Goal: Task Accomplishment & Management: Manage account settings

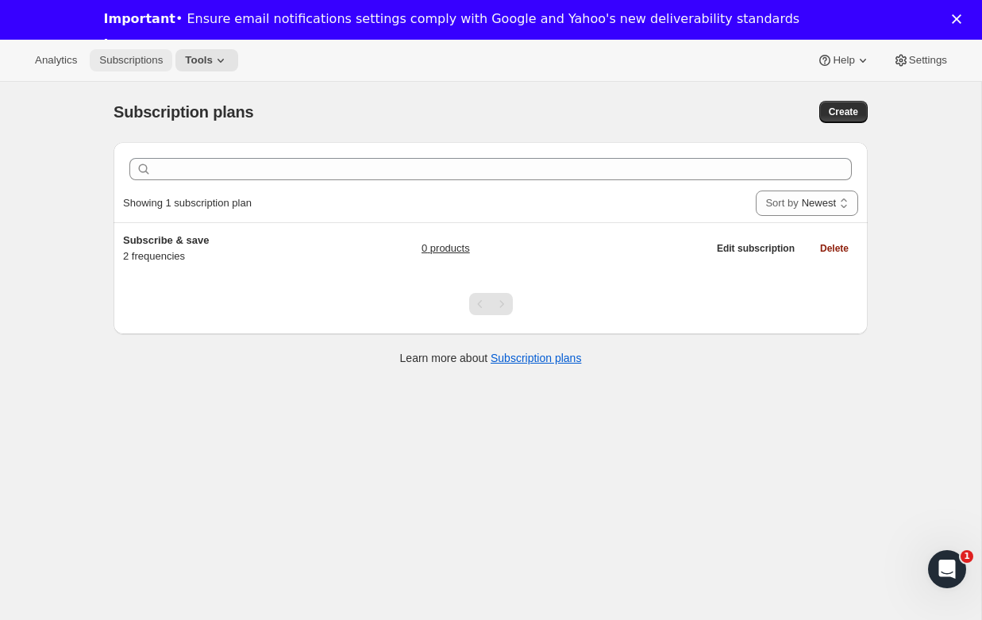
click at [132, 54] on span "Subscriptions" at bounding box center [131, 60] width 64 height 13
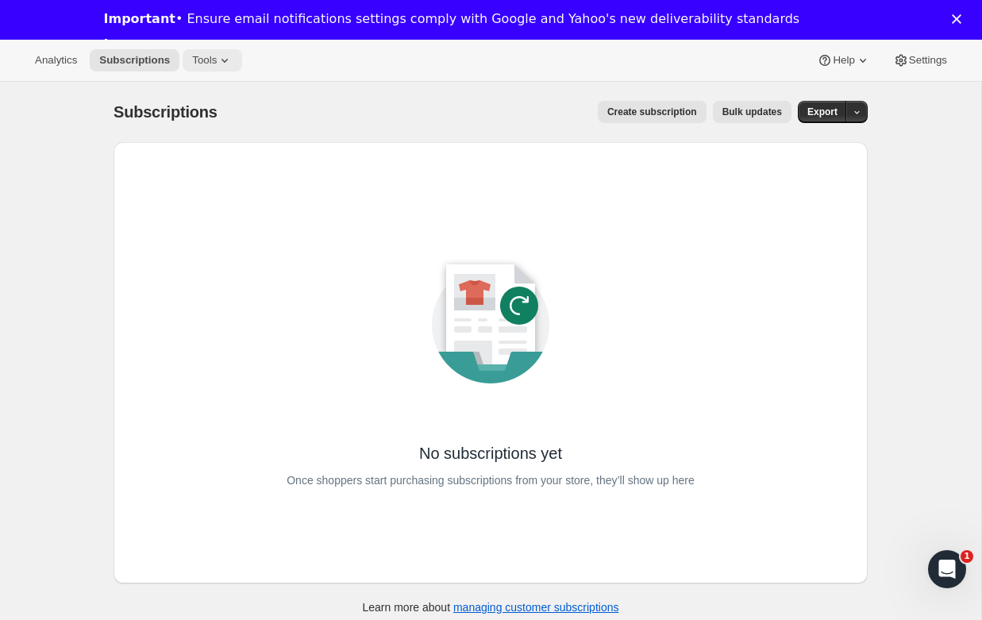
click at [212, 60] on span "Tools" at bounding box center [204, 60] width 25 height 13
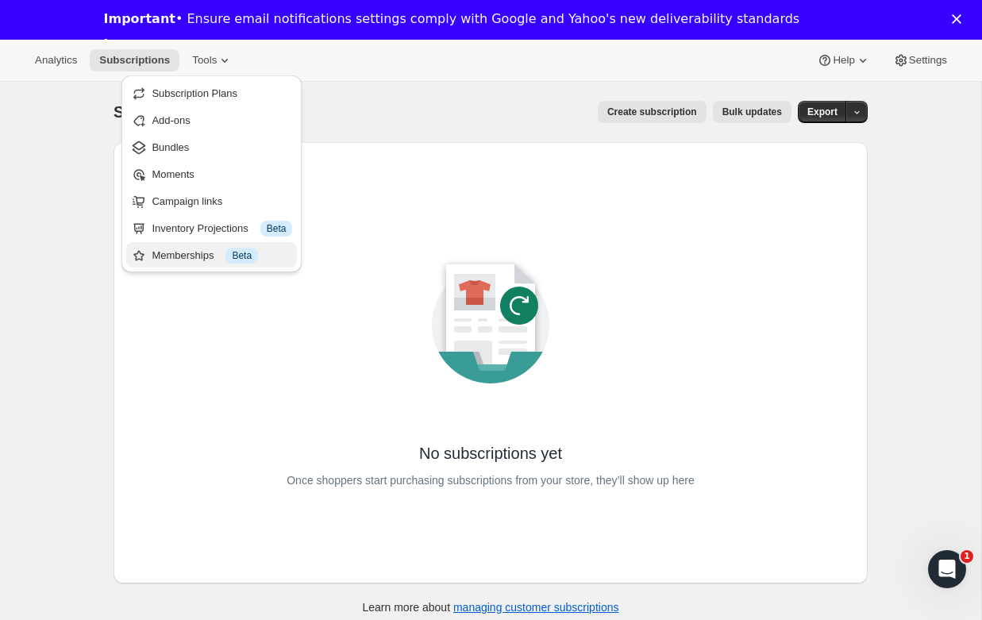
click at [198, 248] on div "Memberships Info Beta" at bounding box center [222, 256] width 141 height 16
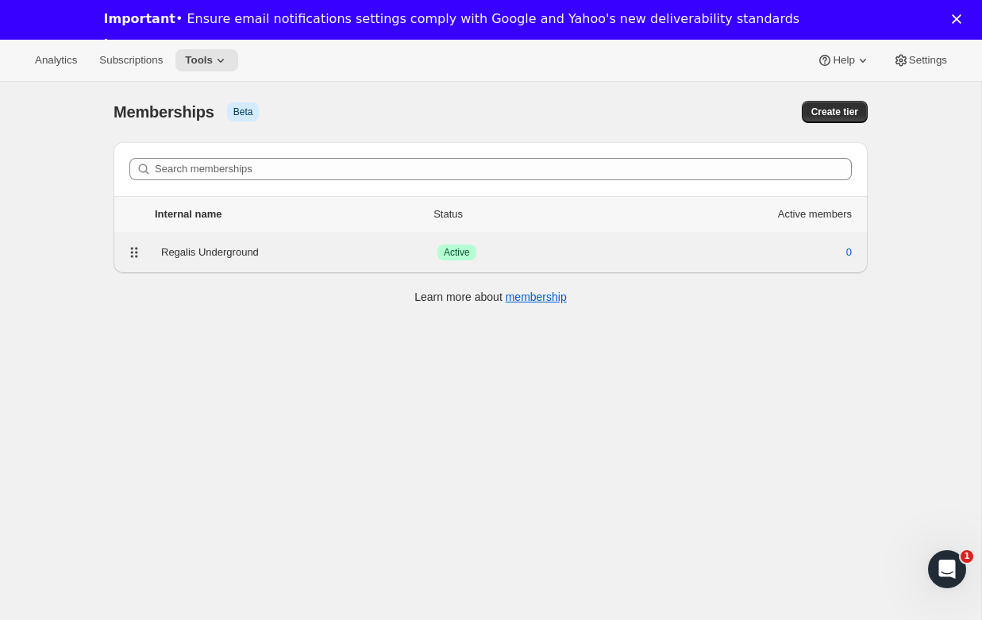
click at [757, 254] on div "0" at bounding box center [748, 253] width 207 height 16
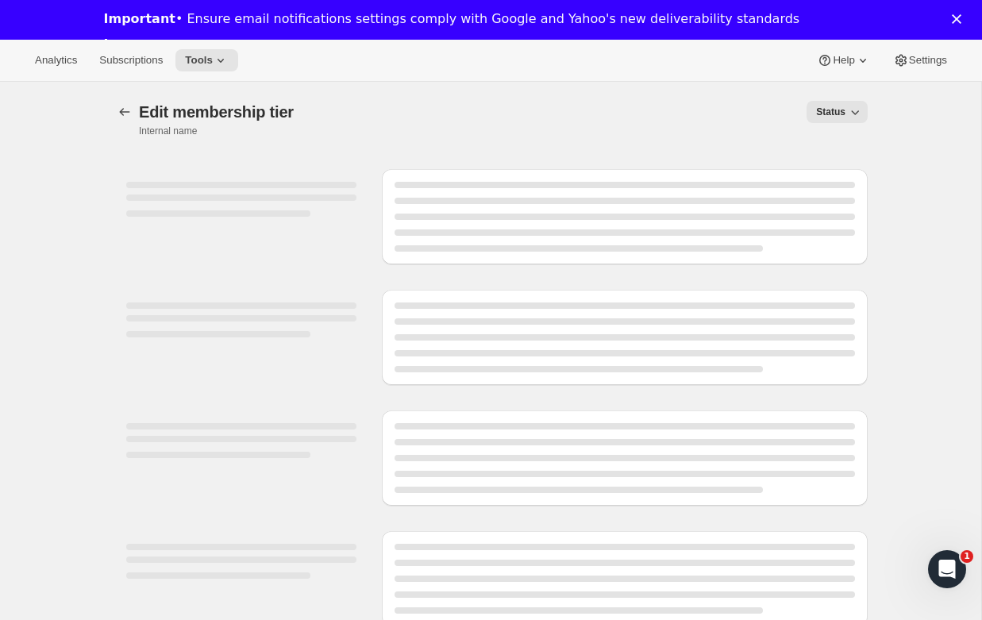
select select "products"
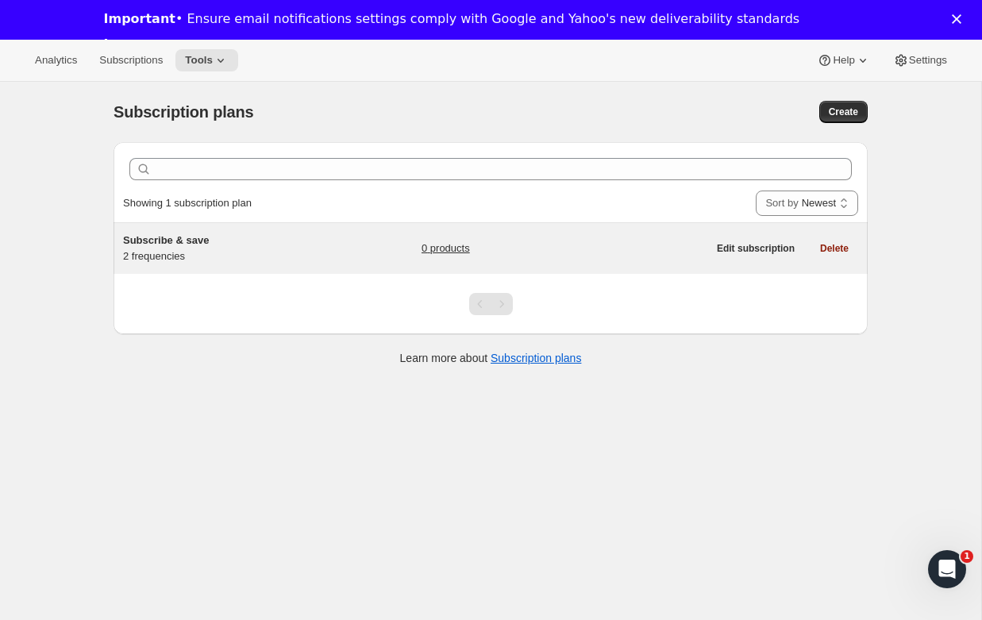
click at [195, 256] on div "Subscribe & save 2 frequencies" at bounding box center [222, 249] width 198 height 32
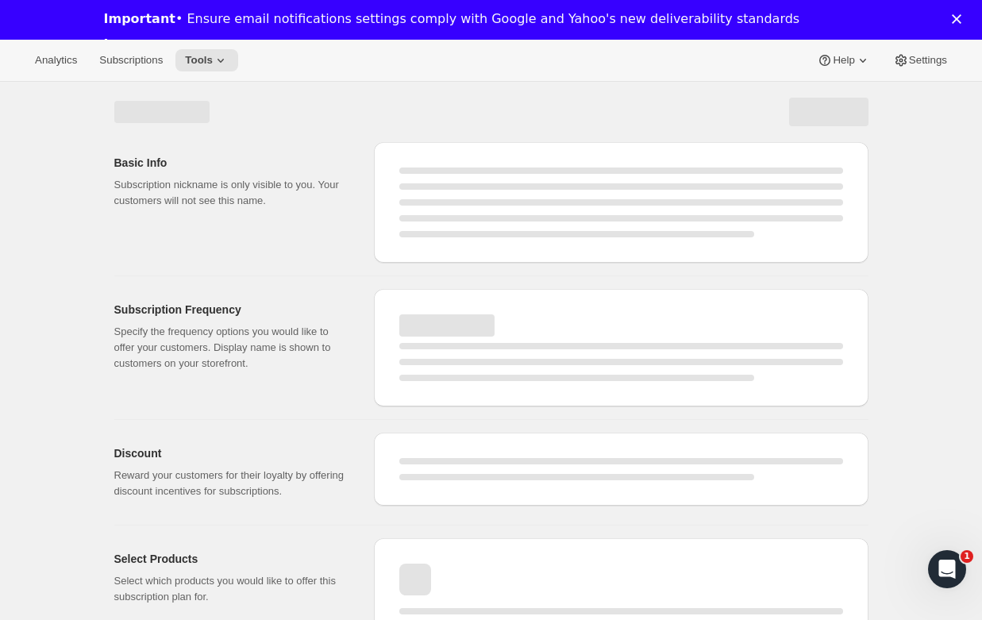
select select "WEEK"
select select "MONTH"
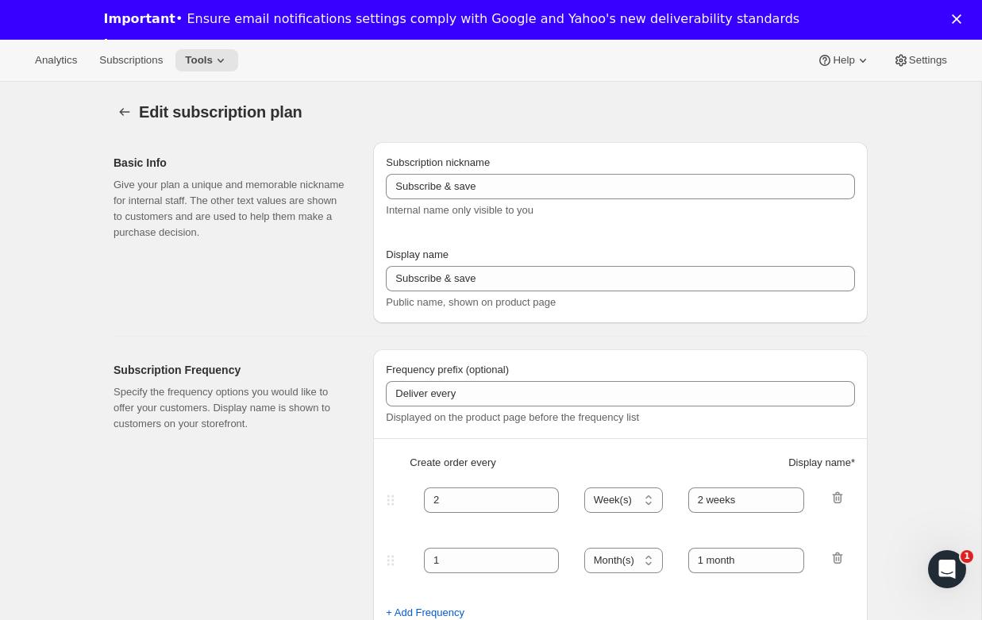
type input "1"
select select "MONTH"
type input "1 month"
type input "2"
type input "2 months"
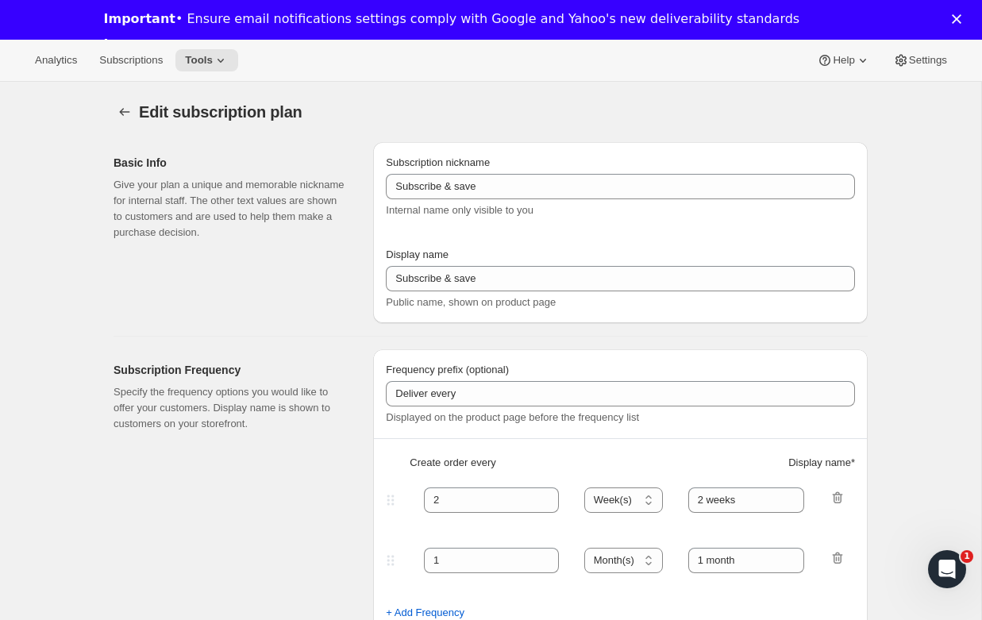
type input "10"
type input "Subscribe to recurring shipments to get 10% off"
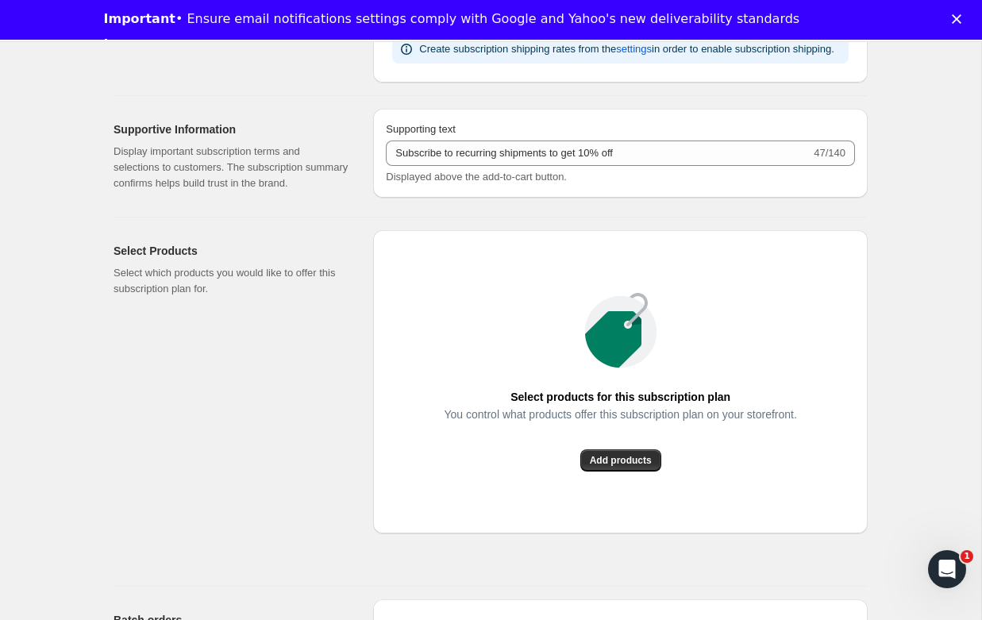
scroll to position [827, 0]
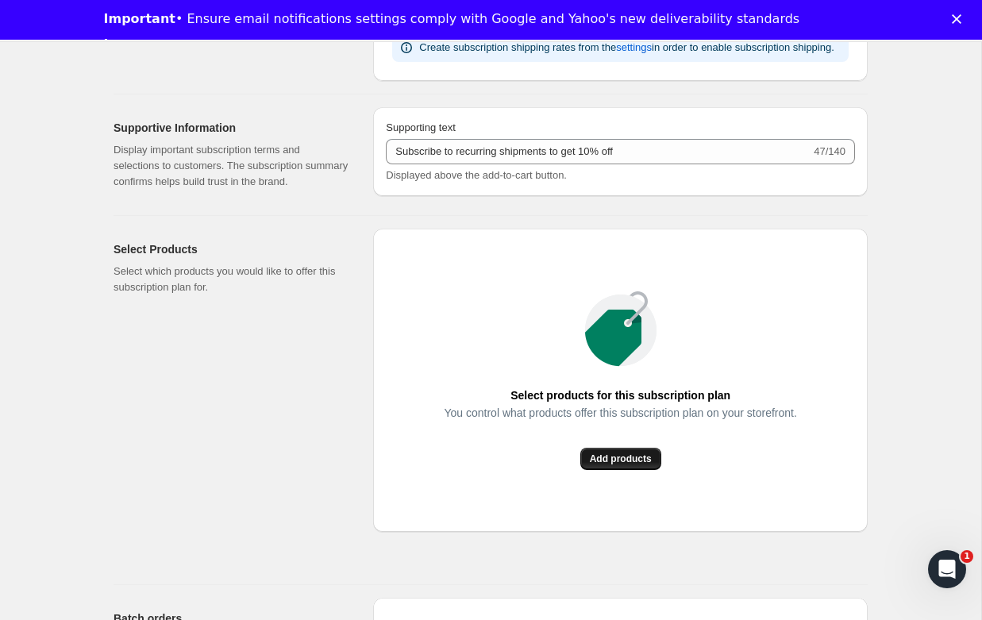
click at [621, 465] on span "Add products" at bounding box center [621, 459] width 62 height 13
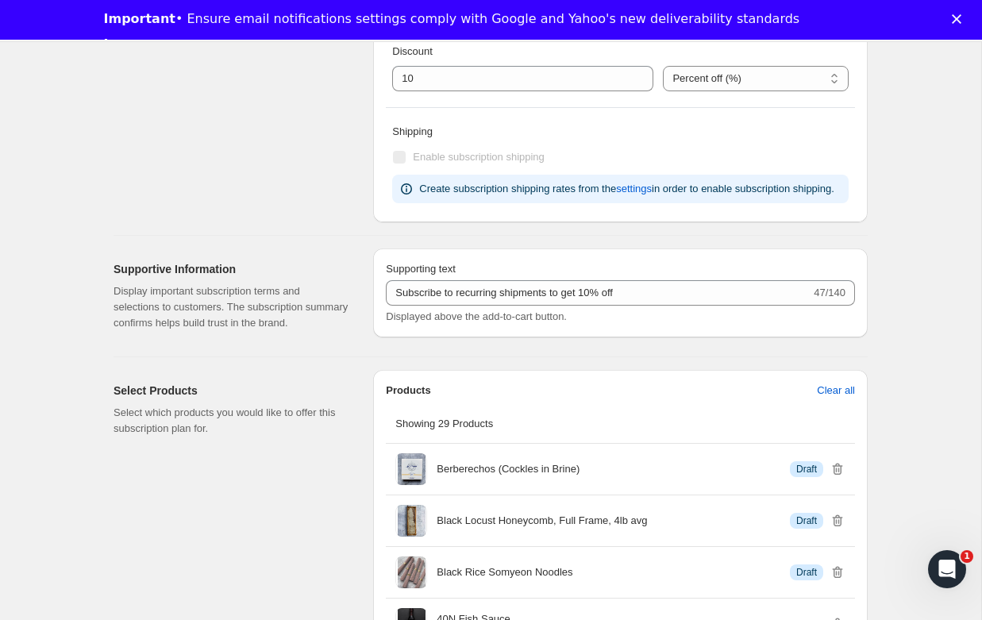
scroll to position [0, 0]
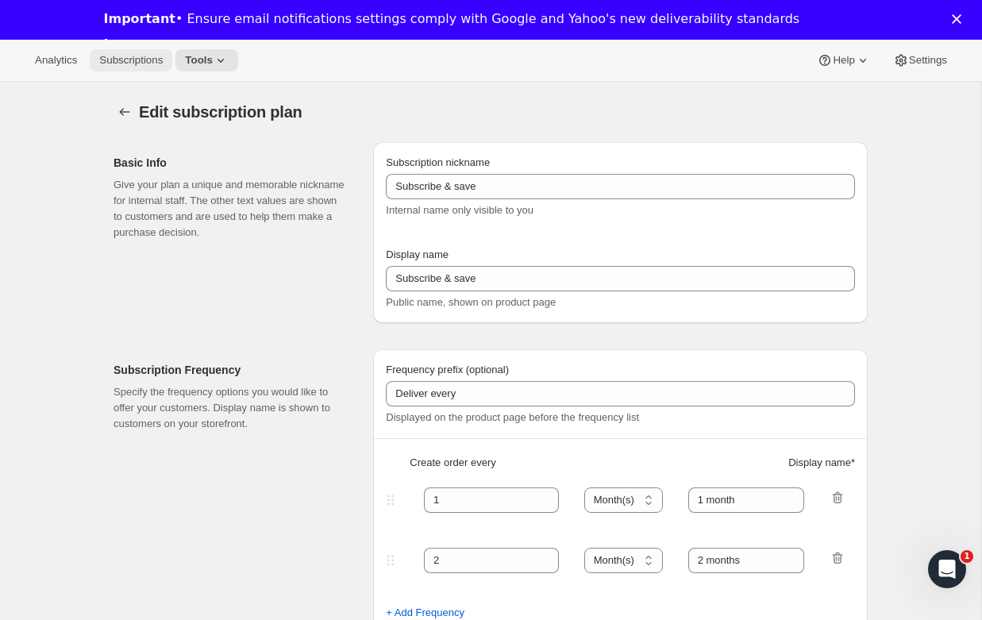
click at [134, 63] on span "Subscriptions" at bounding box center [131, 60] width 64 height 13
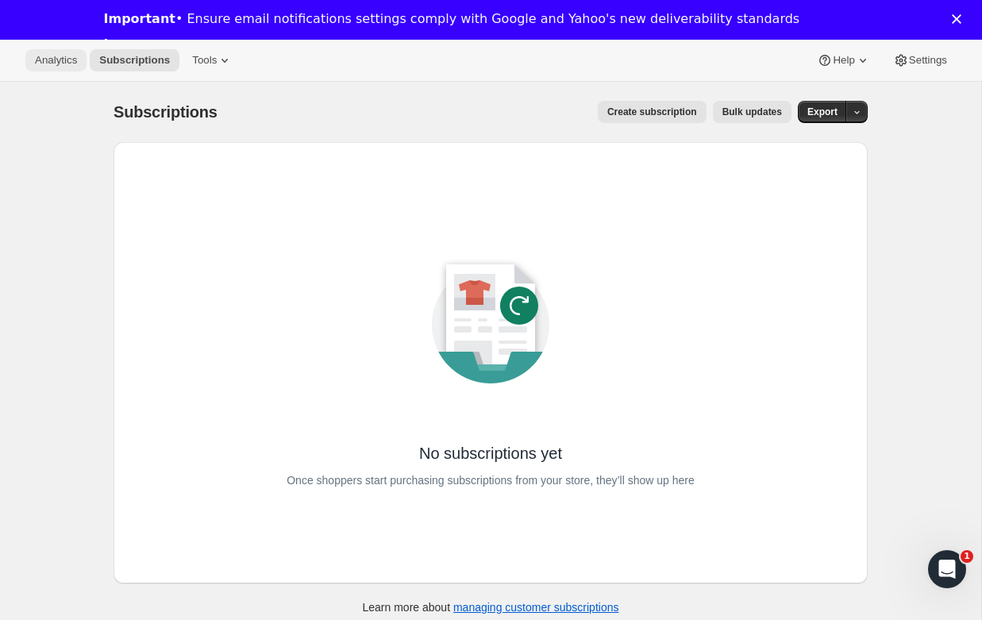
click at [25, 53] on button "Analytics" at bounding box center [55, 60] width 61 height 22
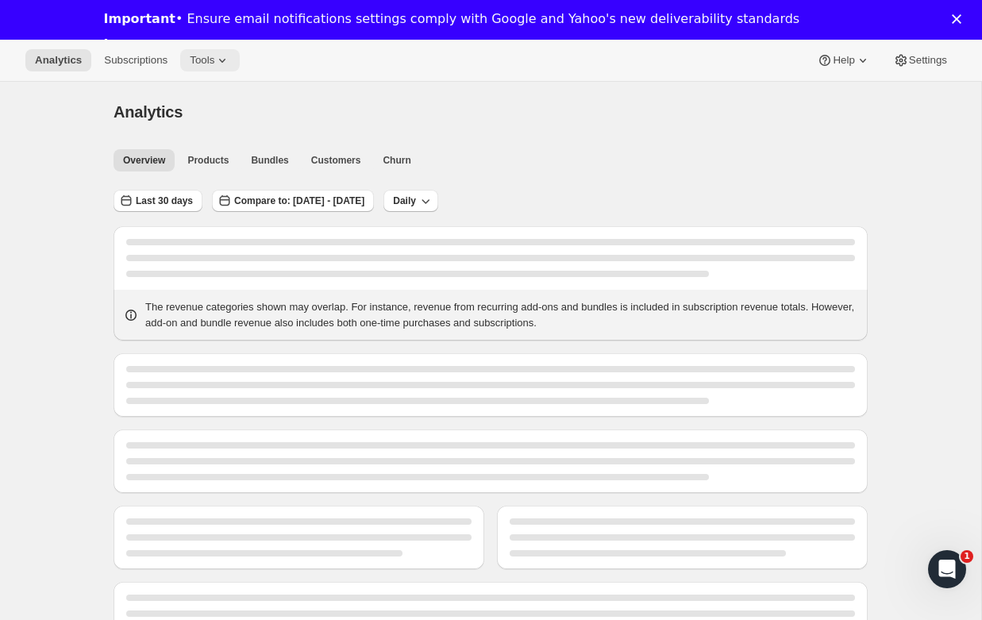
click at [212, 69] on button "Tools" at bounding box center [210, 60] width 60 height 22
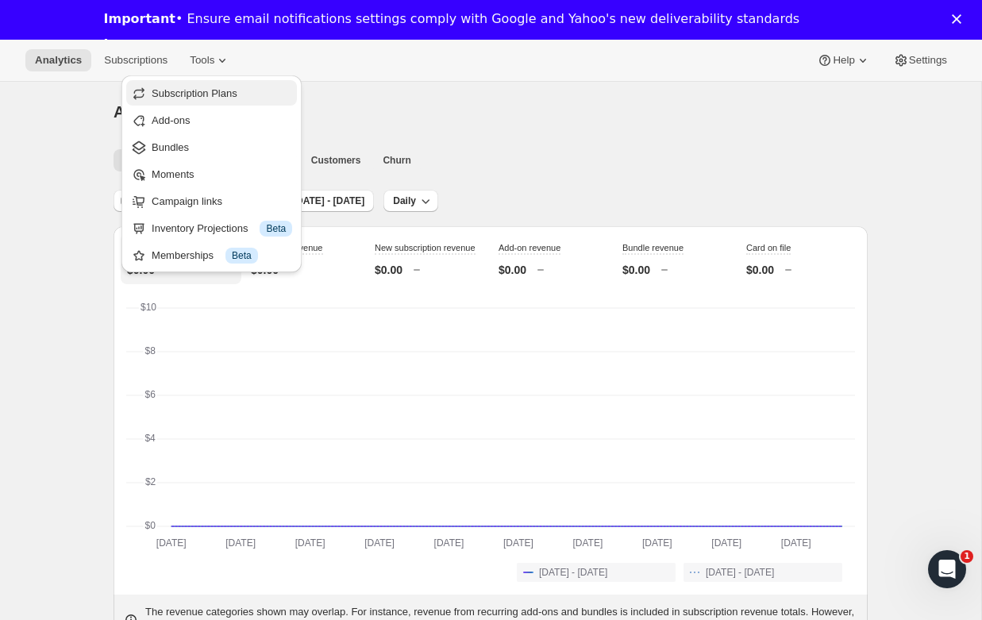
click at [217, 99] on span "Subscription Plans" at bounding box center [195, 93] width 86 height 12
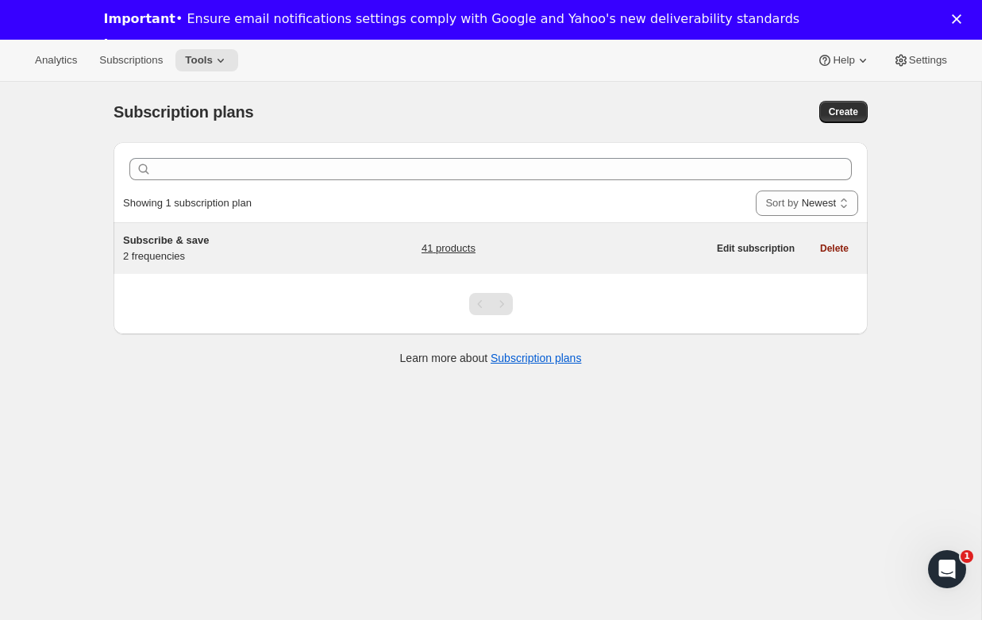
click at [233, 268] on div "Subscribe & save 2 frequencies 41 products Edit subscription Delete" at bounding box center [491, 248] width 754 height 51
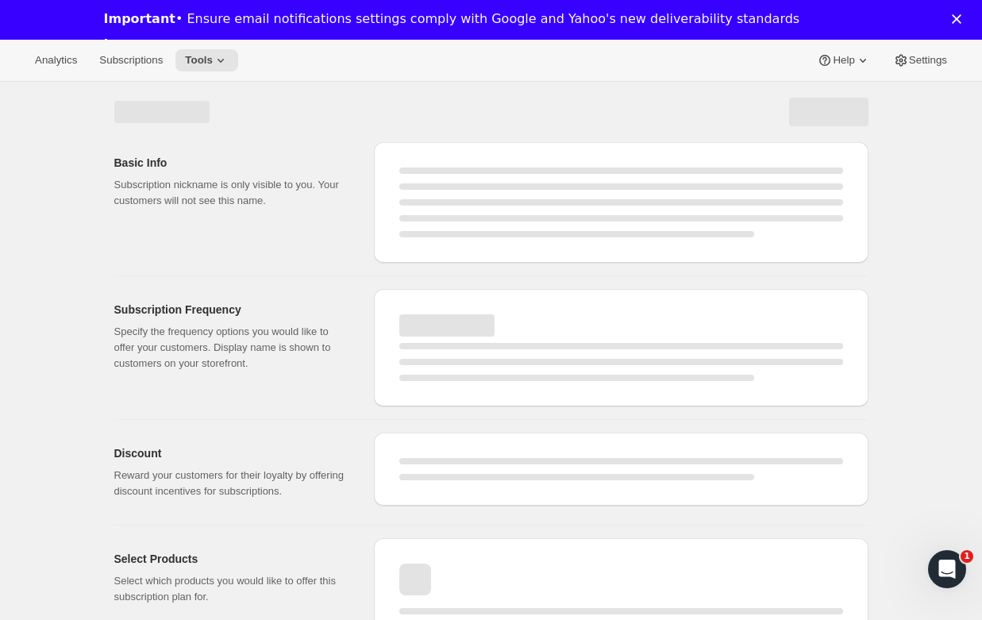
select select "WEEK"
select select "MONTH"
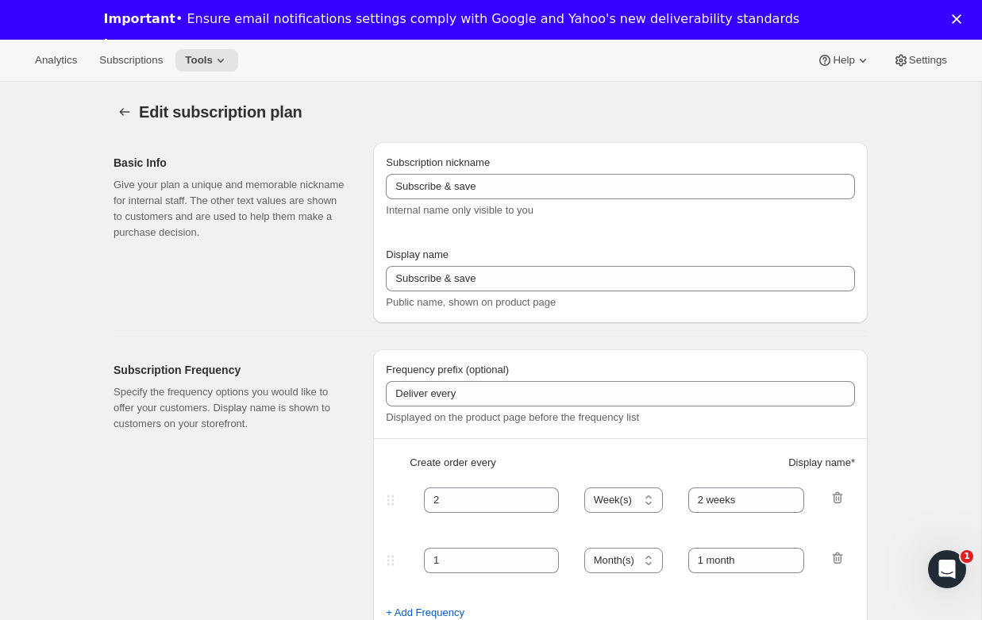
type input "1"
select select "MONTH"
type input "1 month"
type input "2"
type input "2 months"
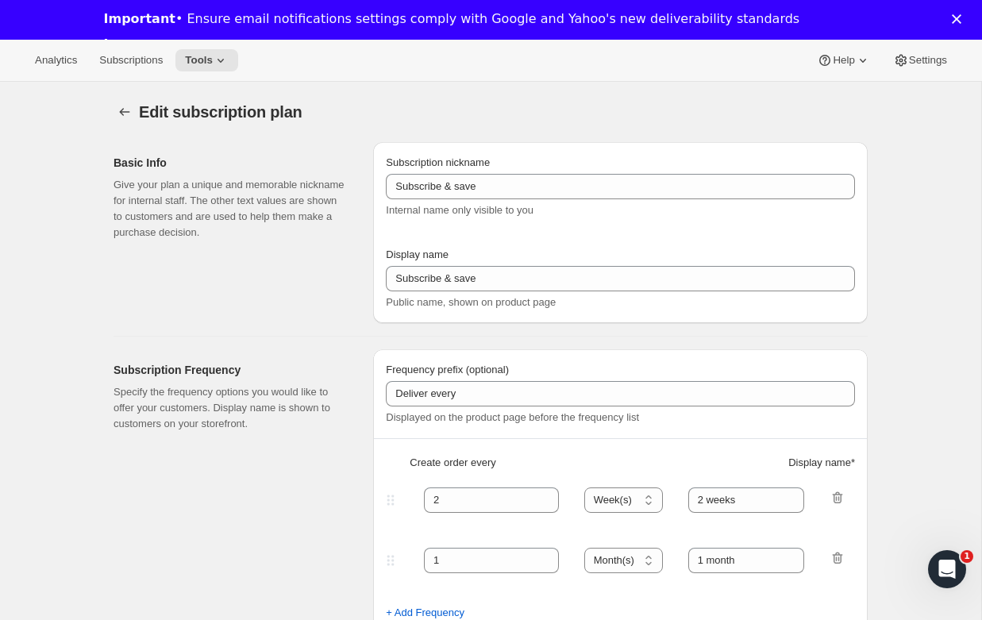
type input "10"
type input "Subscribe to recurring shipments to get 10% off"
click at [117, 110] on icon "Subscription plans" at bounding box center [125, 112] width 16 height 16
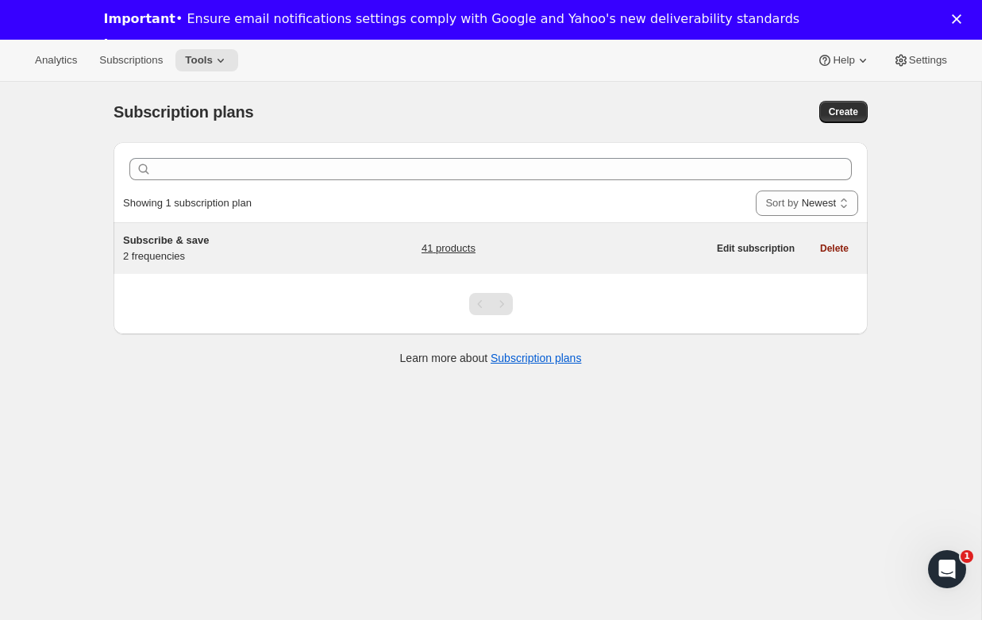
click at [644, 242] on div "41 products" at bounding box center [565, 249] width 286 height 32
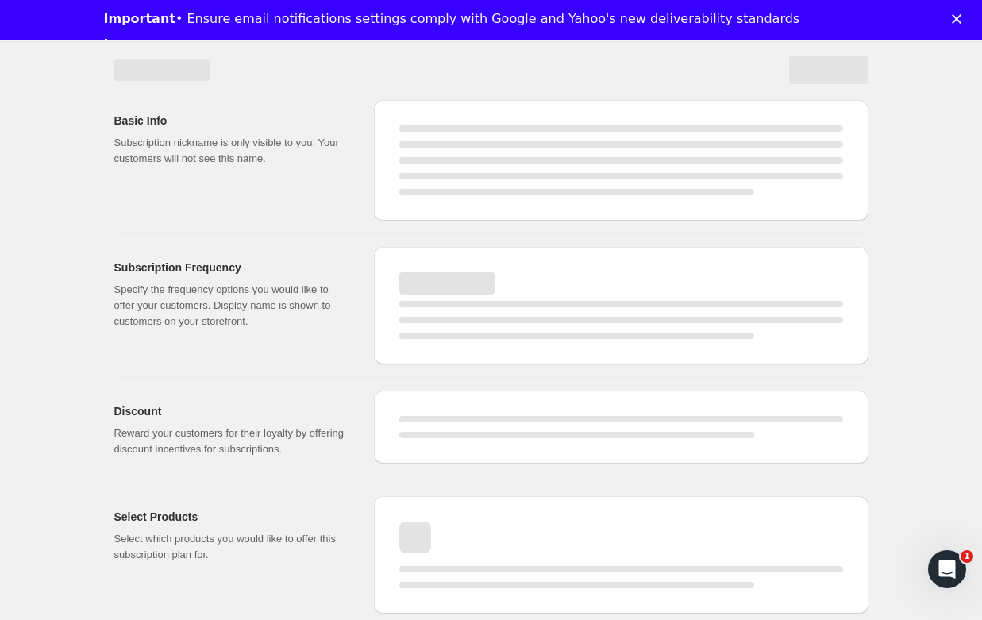
select select "WEEK"
select select "MONTH"
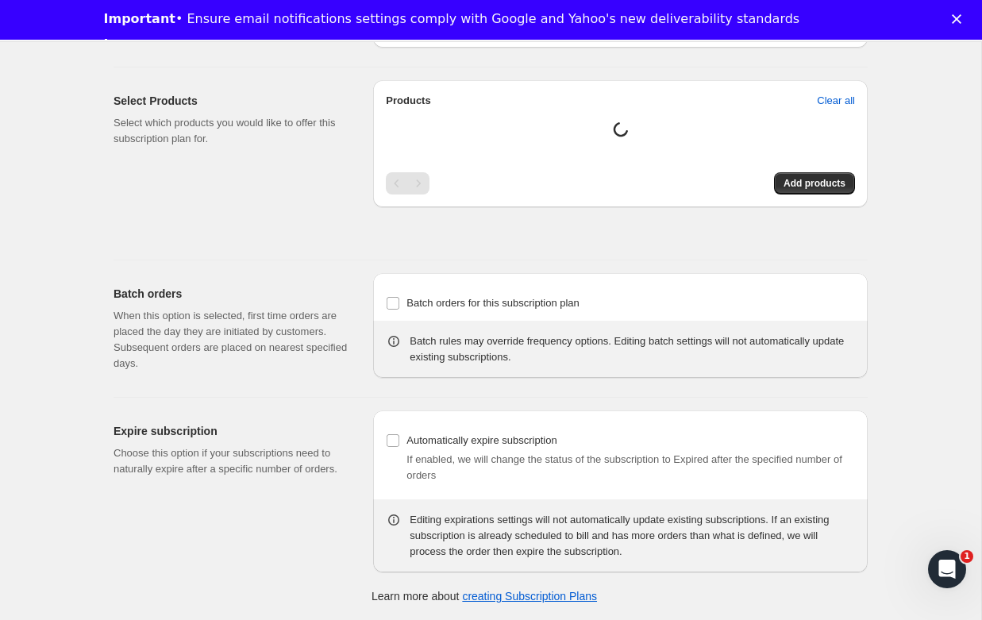
type input "1"
select select "MONTH"
type input "1 month"
type input "2"
type input "2 months"
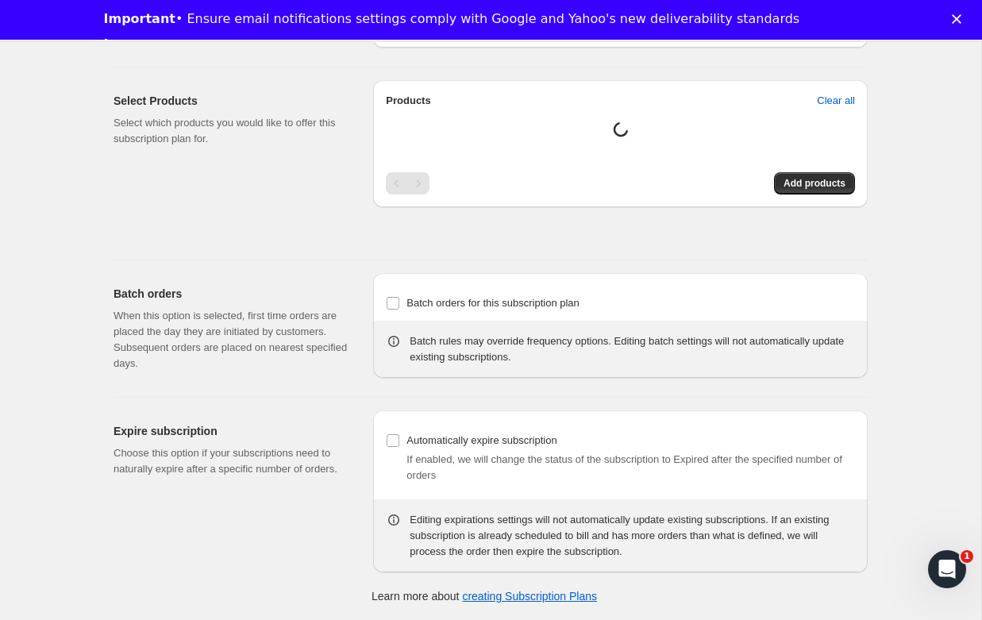
type input "10"
type input "Subscribe to recurring shipments to get 10% off"
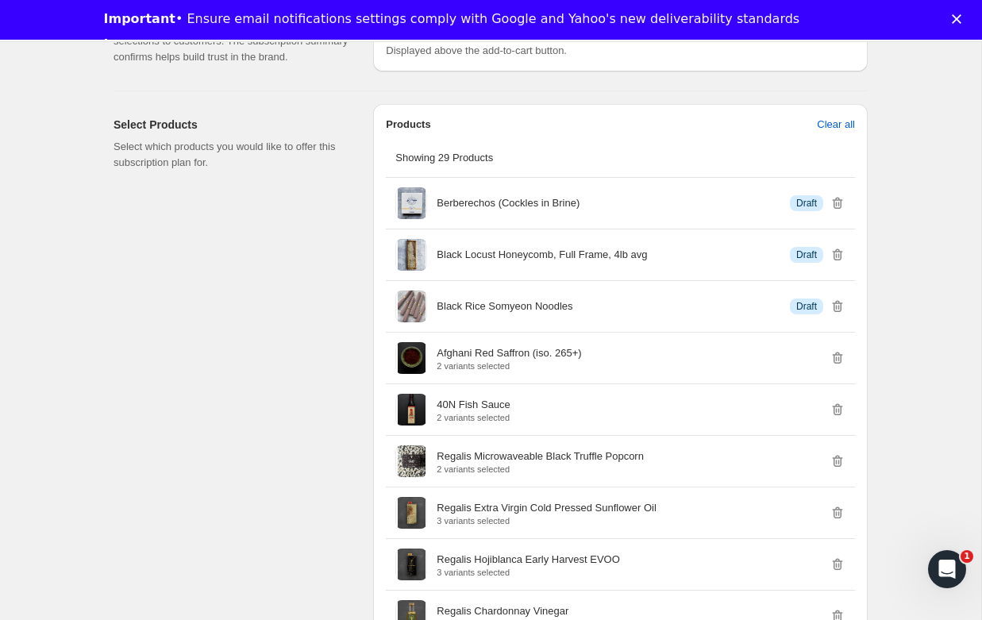
scroll to position [953, 0]
click at [824, 132] on span "Clear all" at bounding box center [836, 124] width 38 height 16
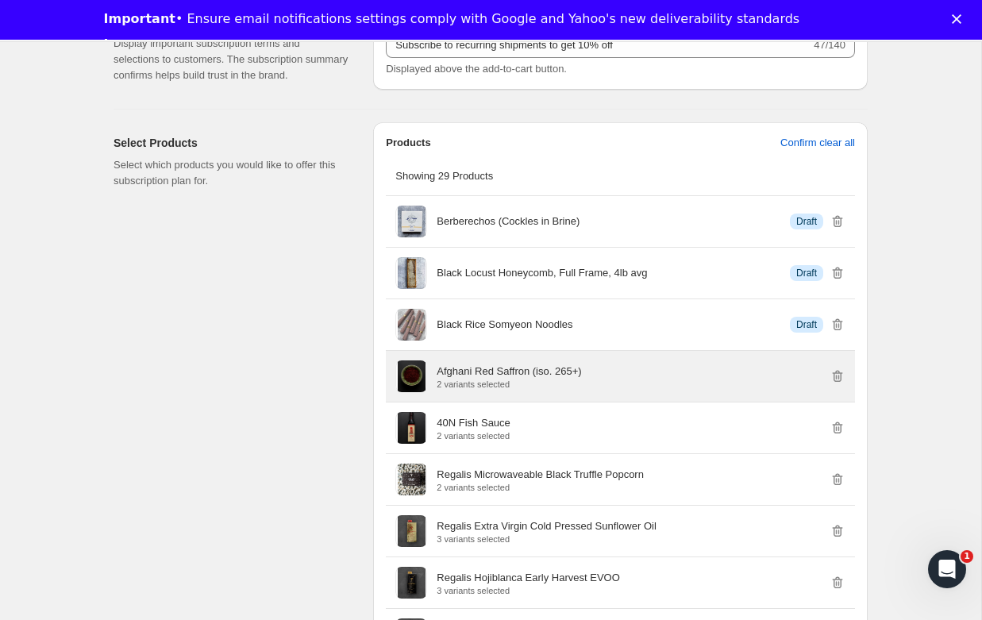
scroll to position [934, 0]
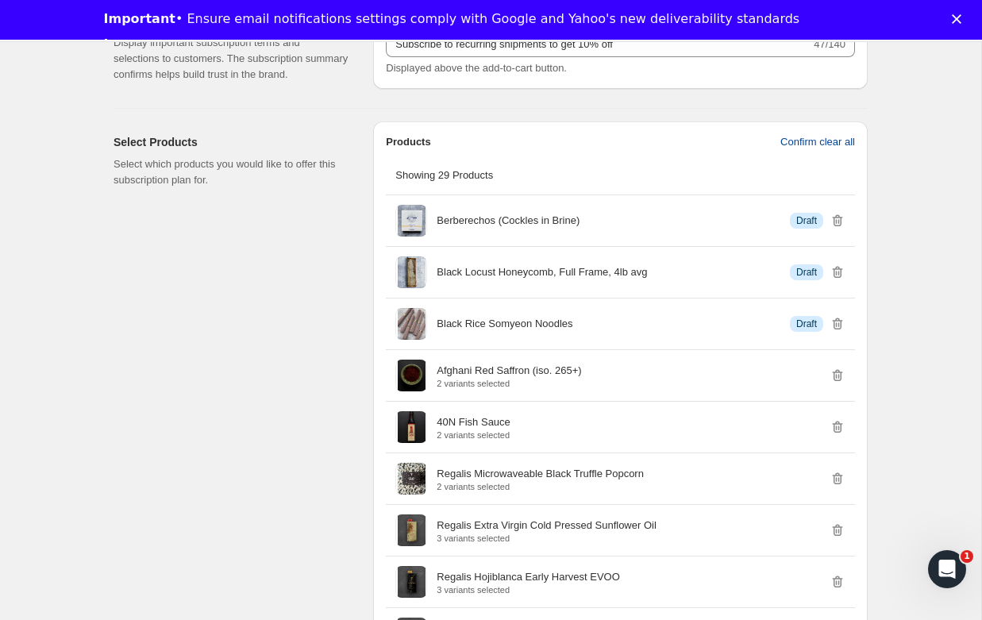
click at [790, 150] on span "Confirm clear all" at bounding box center [817, 142] width 75 height 16
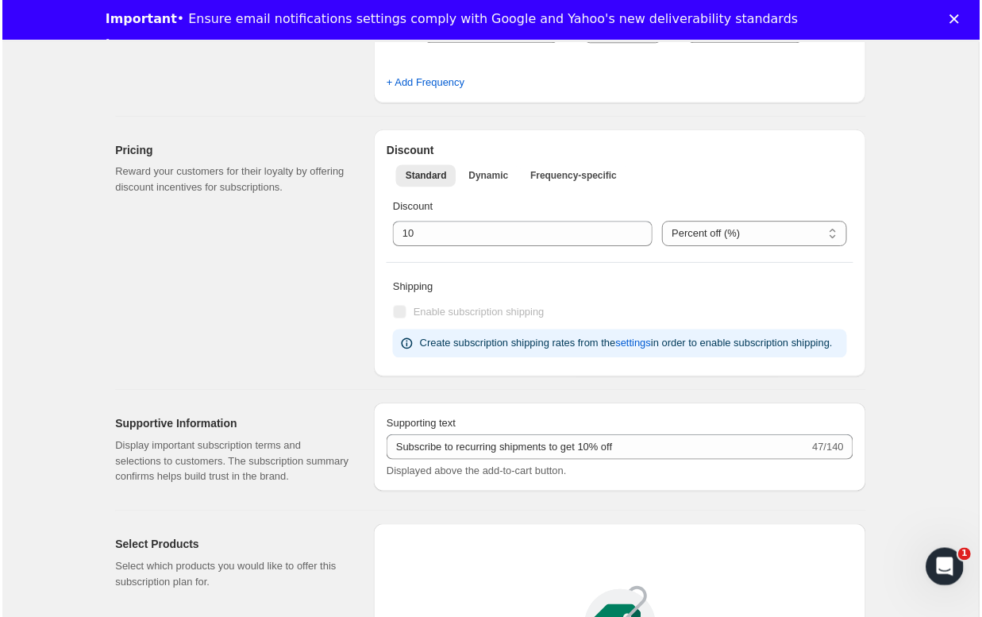
scroll to position [0, 0]
